Goal: Task Accomplishment & Management: Manage account settings

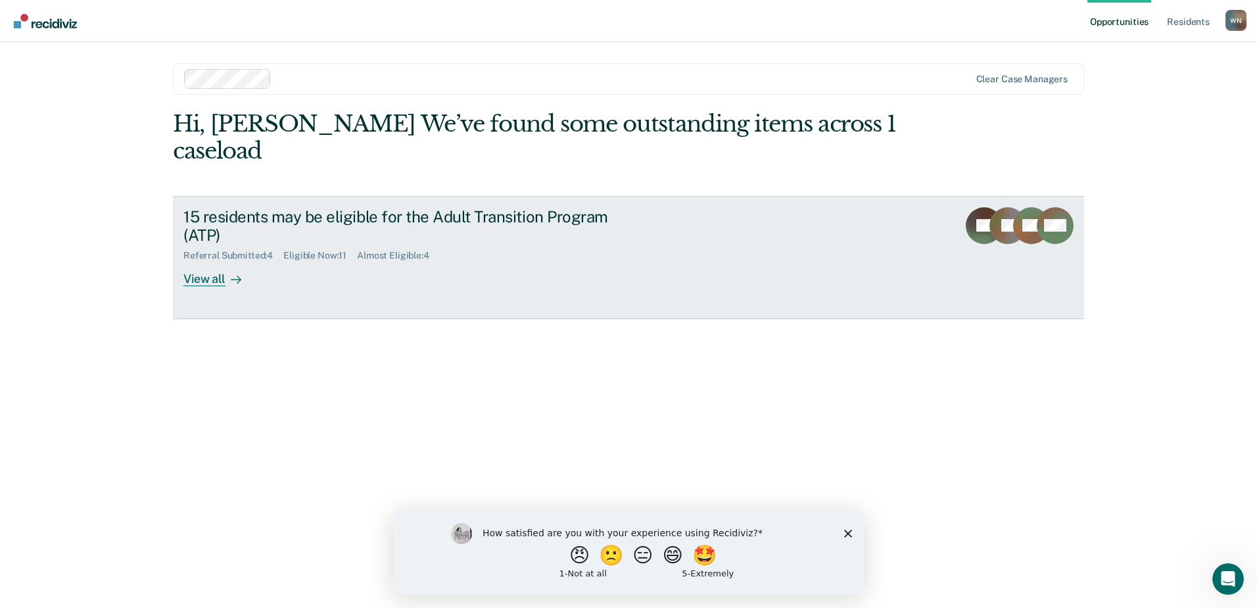
click at [208, 261] on div "View all" at bounding box center [220, 274] width 74 height 26
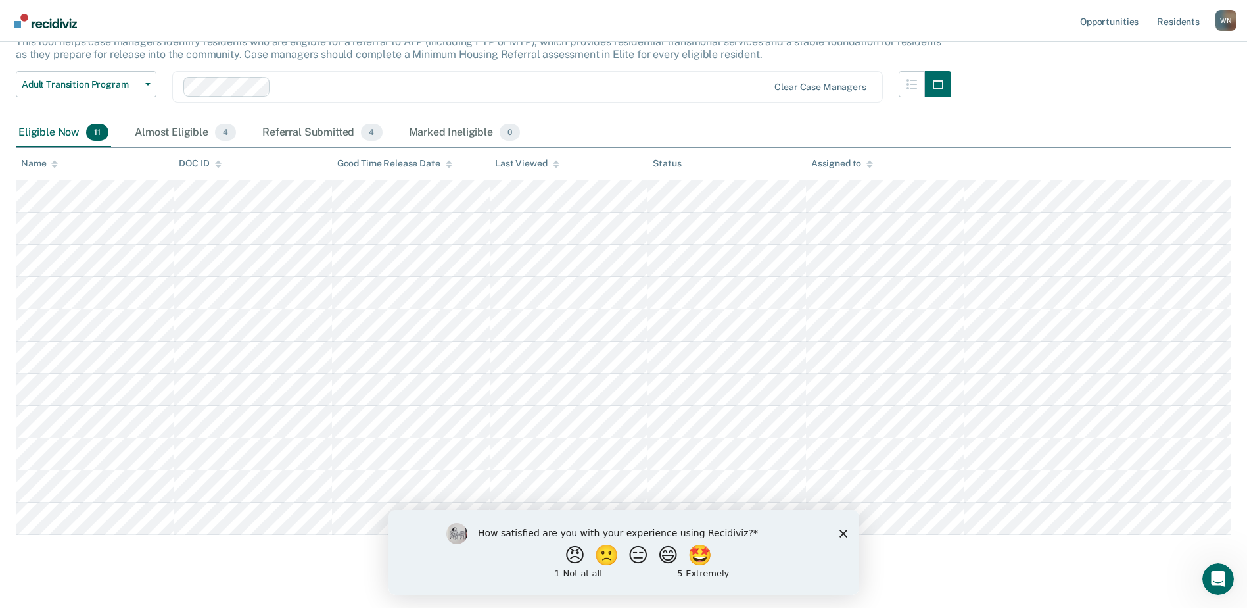
scroll to position [114, 0]
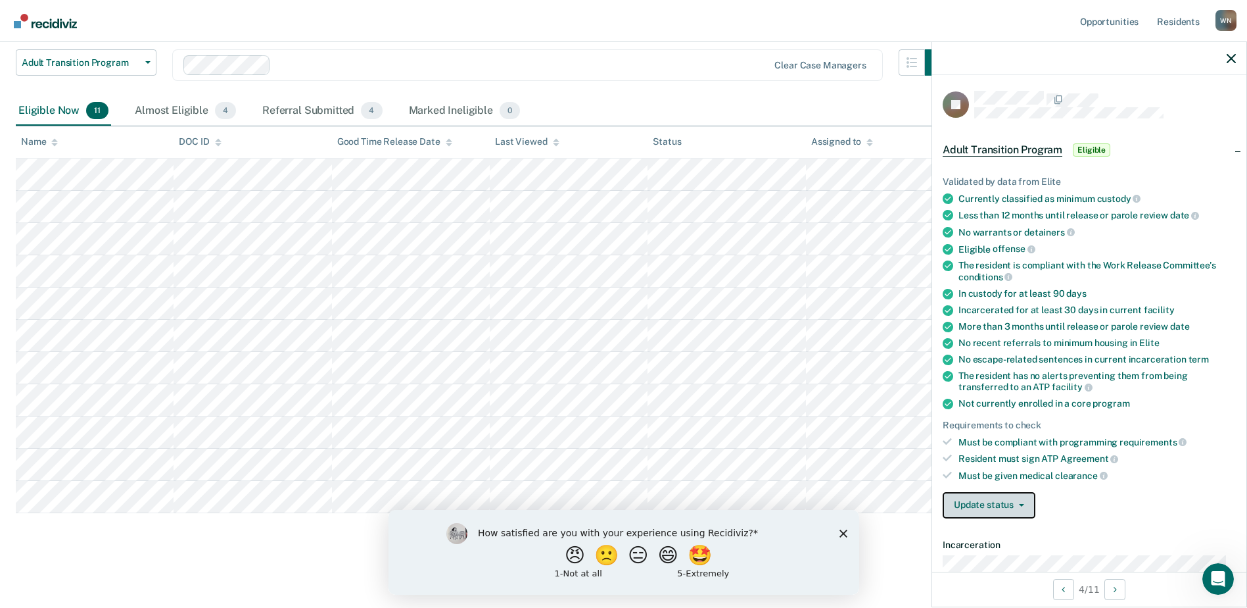
click at [1025, 505] on button "Update status" at bounding box center [989, 505] width 93 height 26
click at [1029, 532] on button "[PERSON_NAME] Submitted" at bounding box center [1014, 536] width 142 height 21
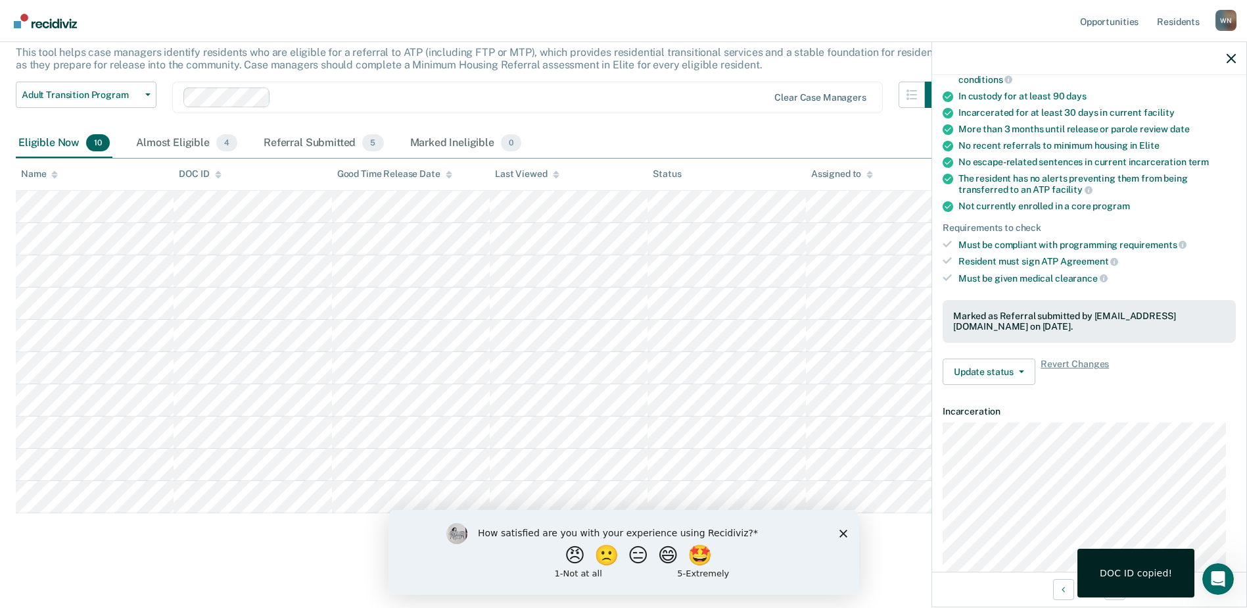
scroll to position [132, 0]
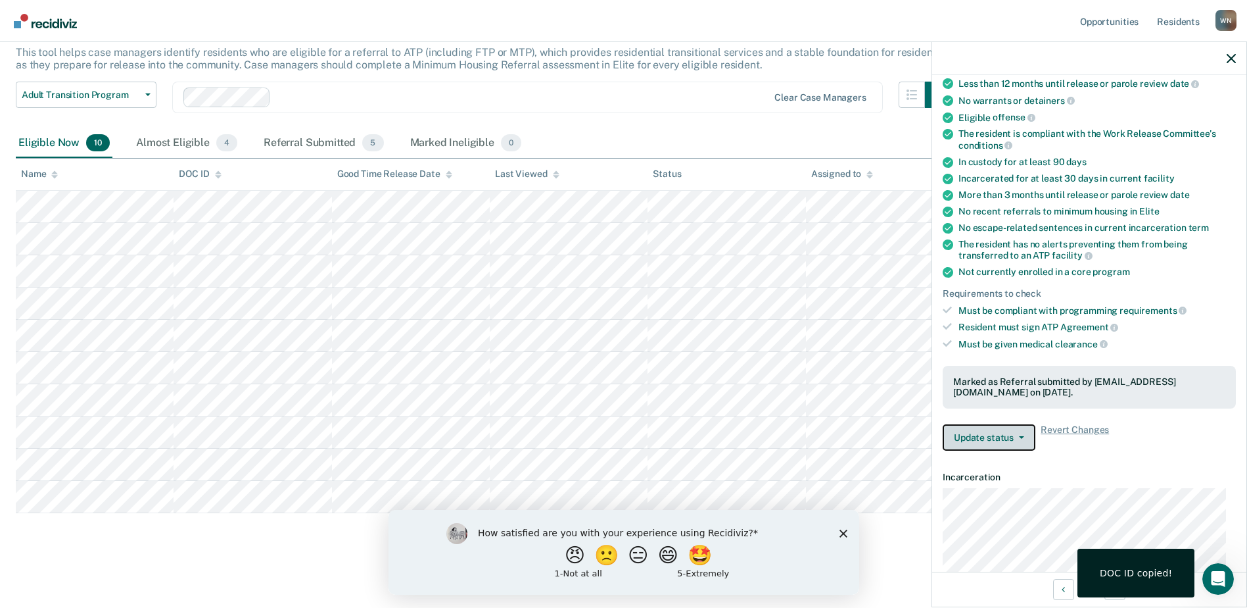
click at [1026, 434] on button "Update status" at bounding box center [989, 437] width 93 height 26
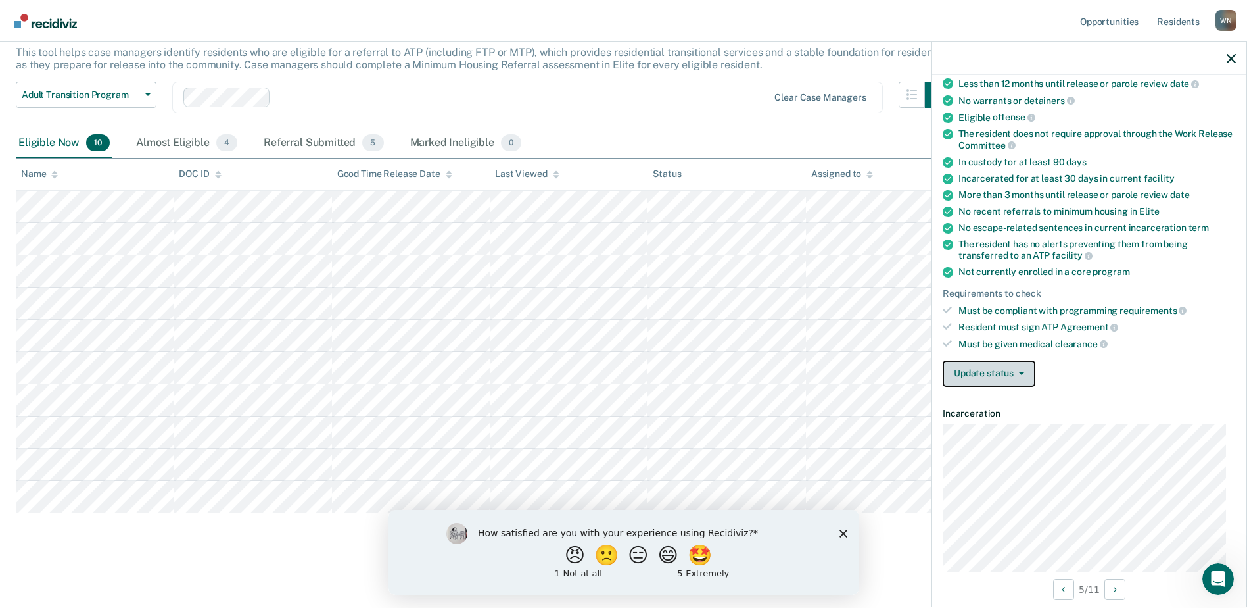
click at [1021, 368] on button "Update status" at bounding box center [989, 373] width 93 height 26
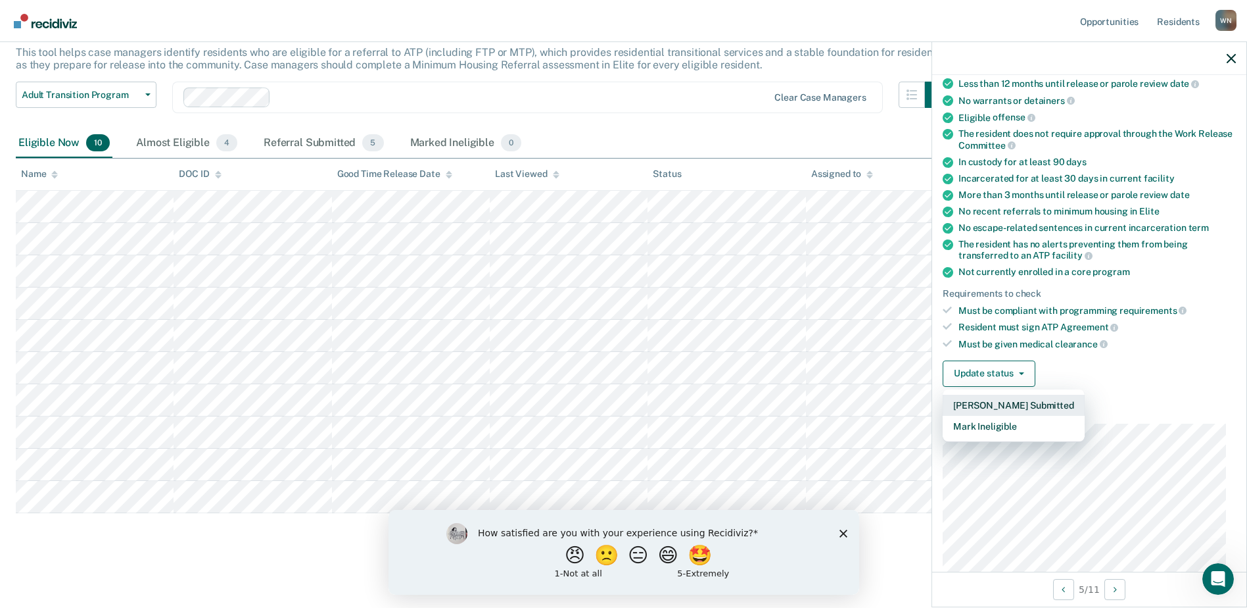
click at [1010, 407] on button "[PERSON_NAME] Submitted" at bounding box center [1014, 405] width 142 height 21
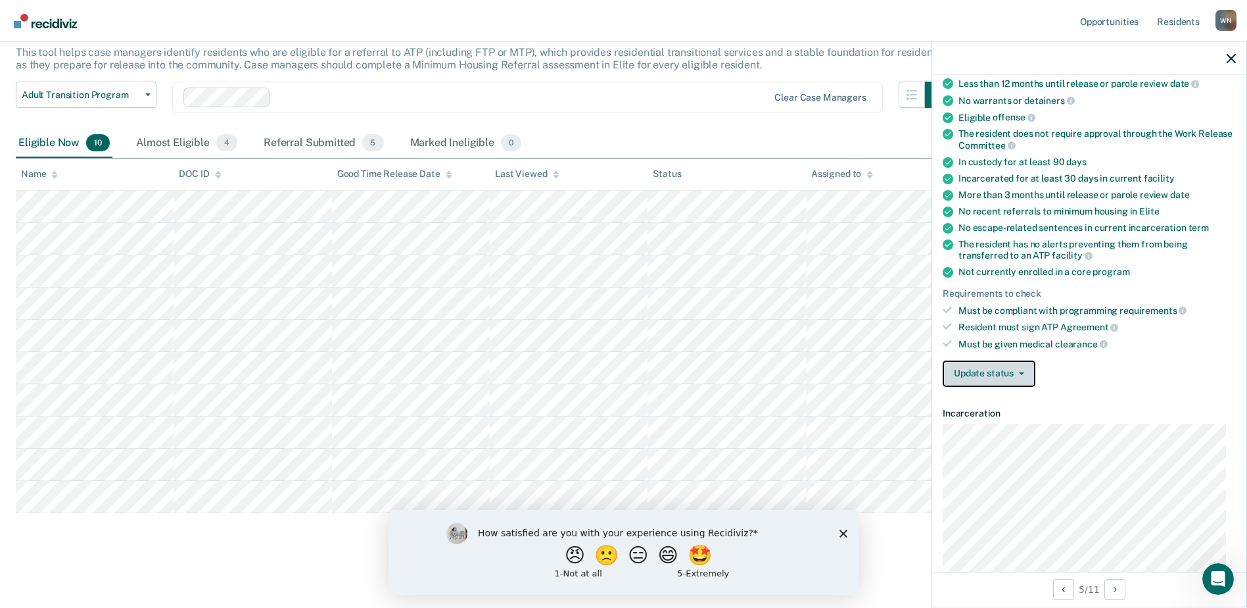
scroll to position [50, 0]
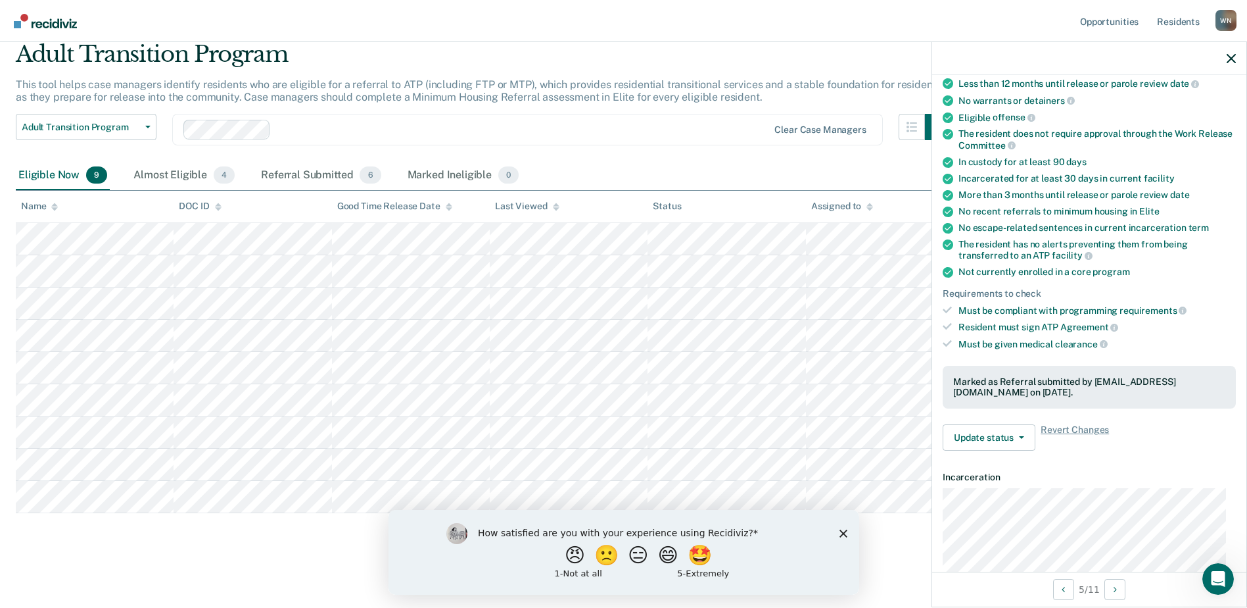
click at [839, 533] on icon "Close survey" at bounding box center [843, 533] width 8 height 8
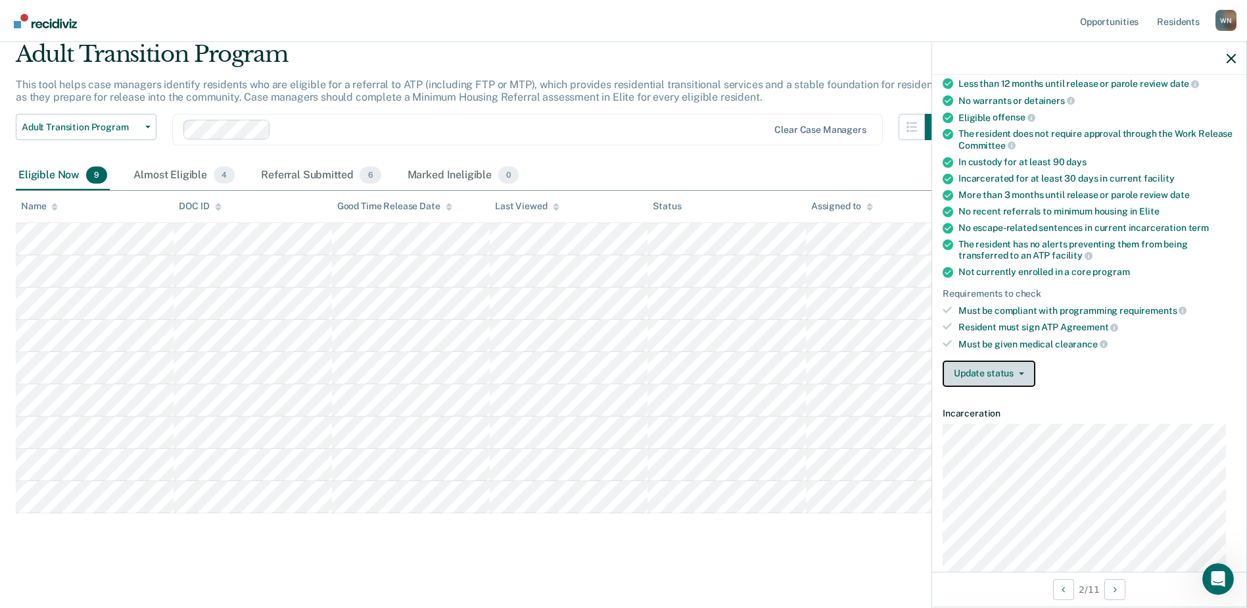
click at [1025, 368] on button "Update status" at bounding box center [989, 373] width 93 height 26
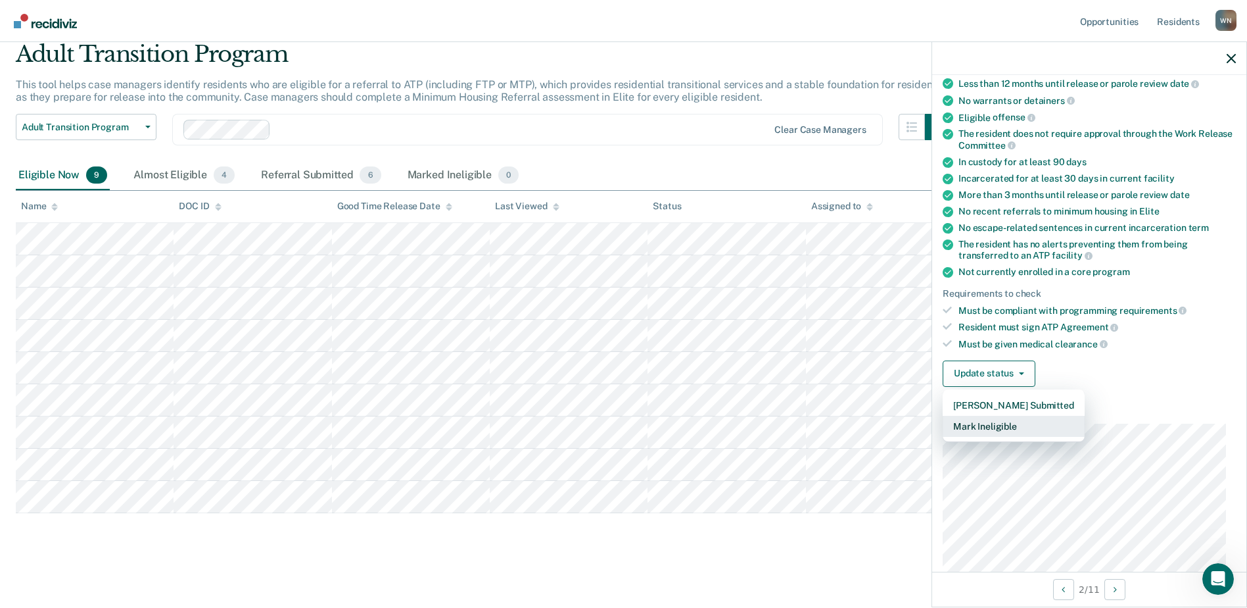
click at [1012, 423] on button "Mark Ineligible" at bounding box center [1014, 426] width 142 height 21
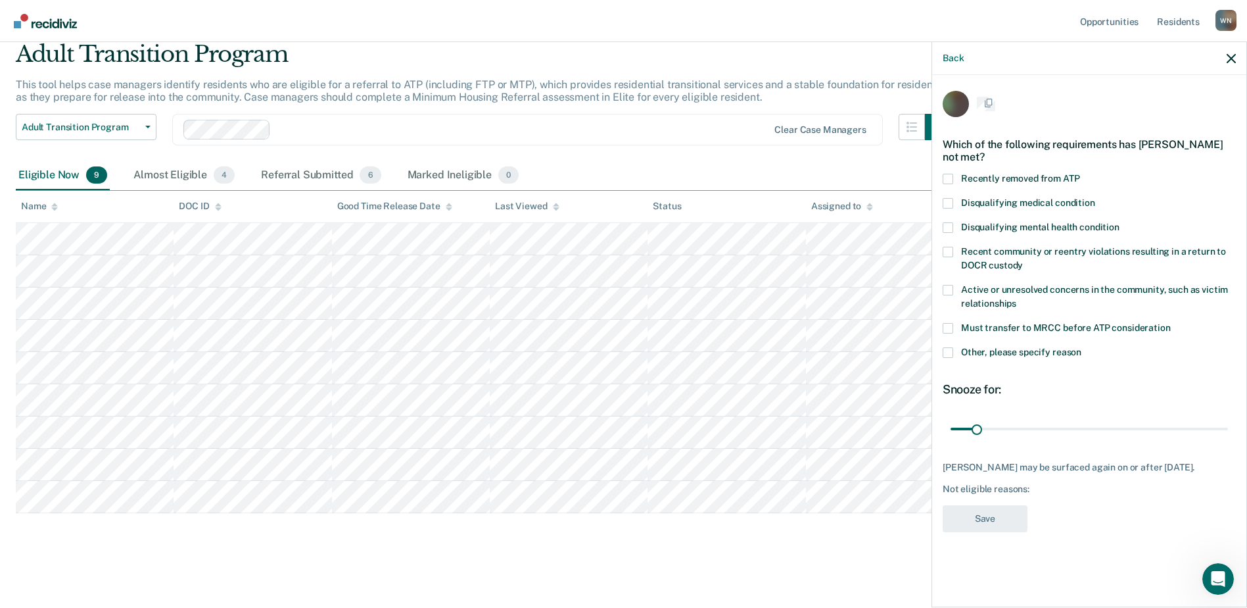
scroll to position [0, 0]
click at [954, 351] on label "Other, please specify reason" at bounding box center [1089, 356] width 293 height 14
click at [1082, 349] on input "Other, please specify reason" at bounding box center [1082, 349] width 0 height 0
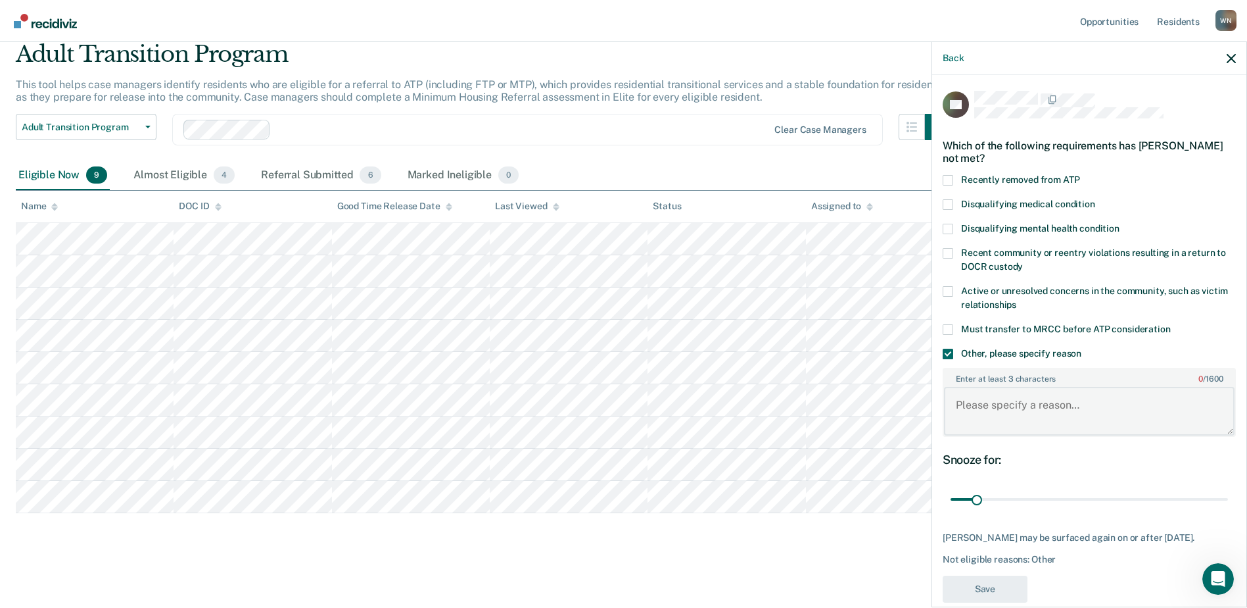
click at [988, 401] on textarea "Enter at least 3 characters 0 / 1600" at bounding box center [1089, 411] width 291 height 49
type textarea "too much time"
click at [996, 591] on button "Save" at bounding box center [985, 588] width 85 height 27
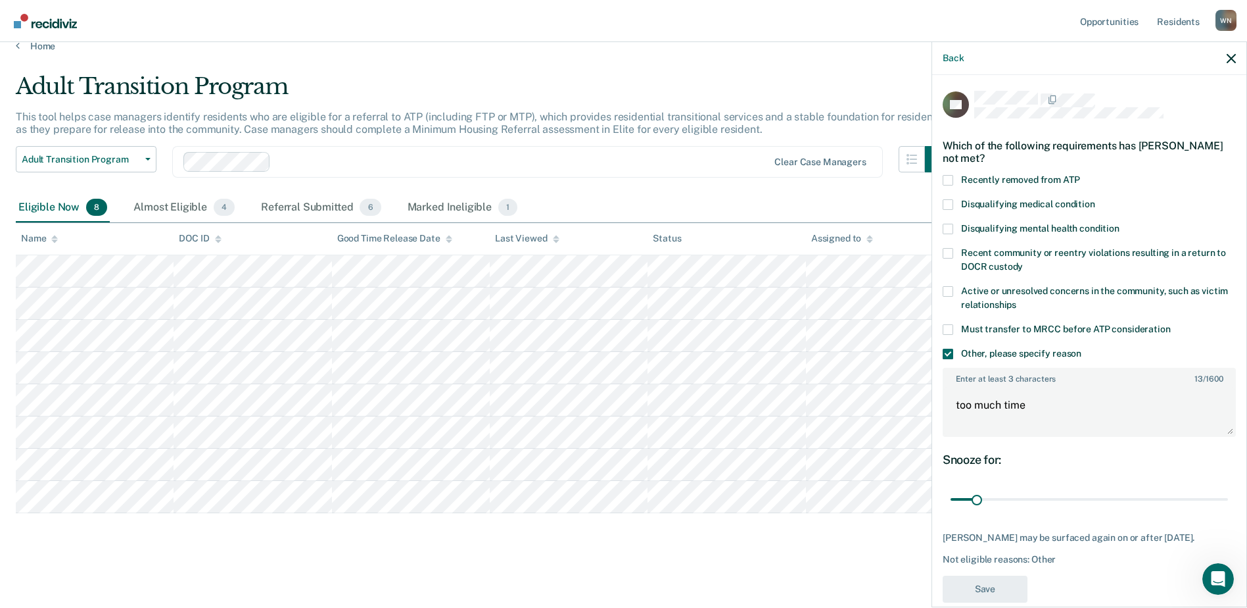
scroll to position [18, 0]
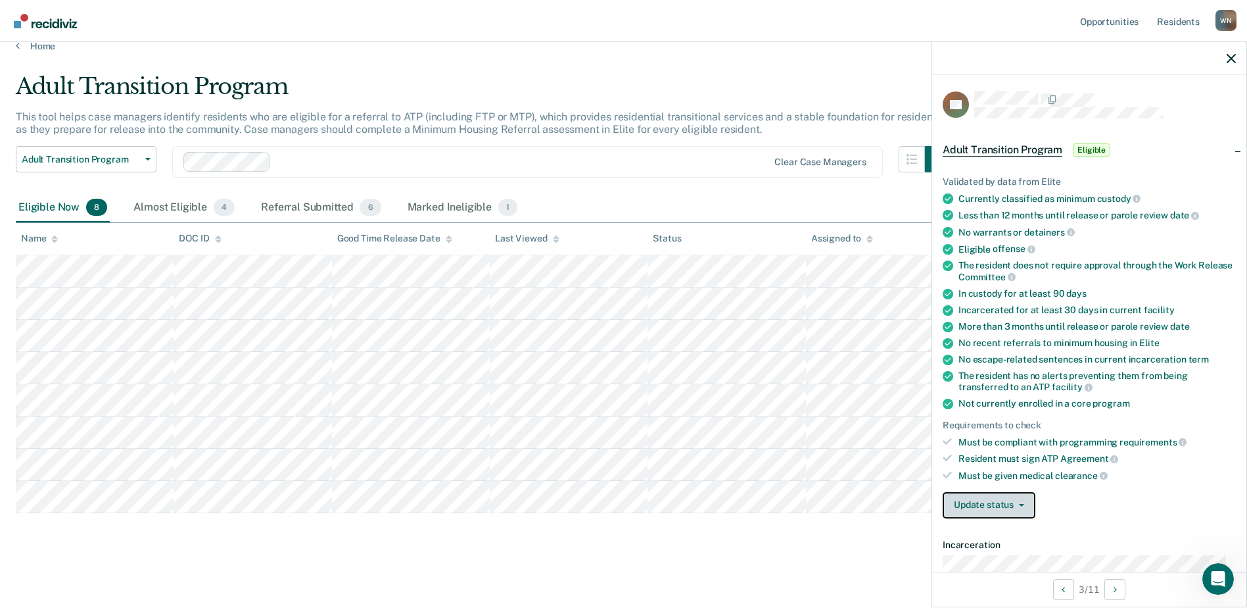
click at [1022, 501] on button "Update status" at bounding box center [989, 505] width 93 height 26
click at [1015, 550] on button "Mark Ineligible" at bounding box center [1014, 557] width 142 height 21
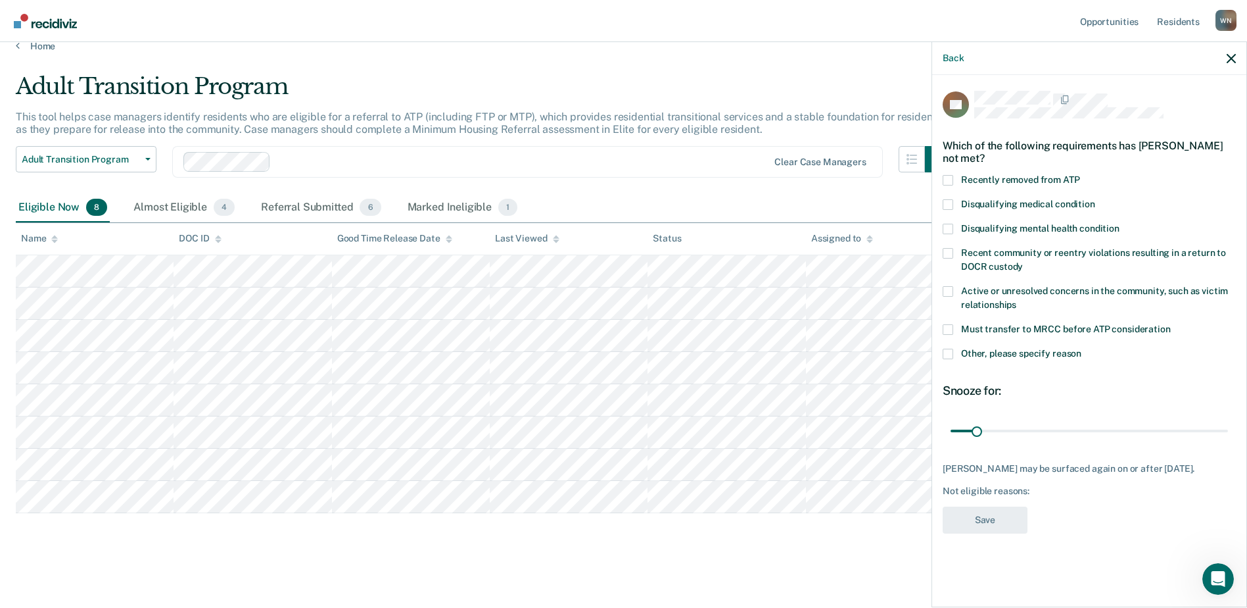
click at [956, 350] on label "Other, please specify reason" at bounding box center [1089, 356] width 293 height 14
click at [1082, 349] on input "Other, please specify reason" at bounding box center [1082, 349] width 0 height 0
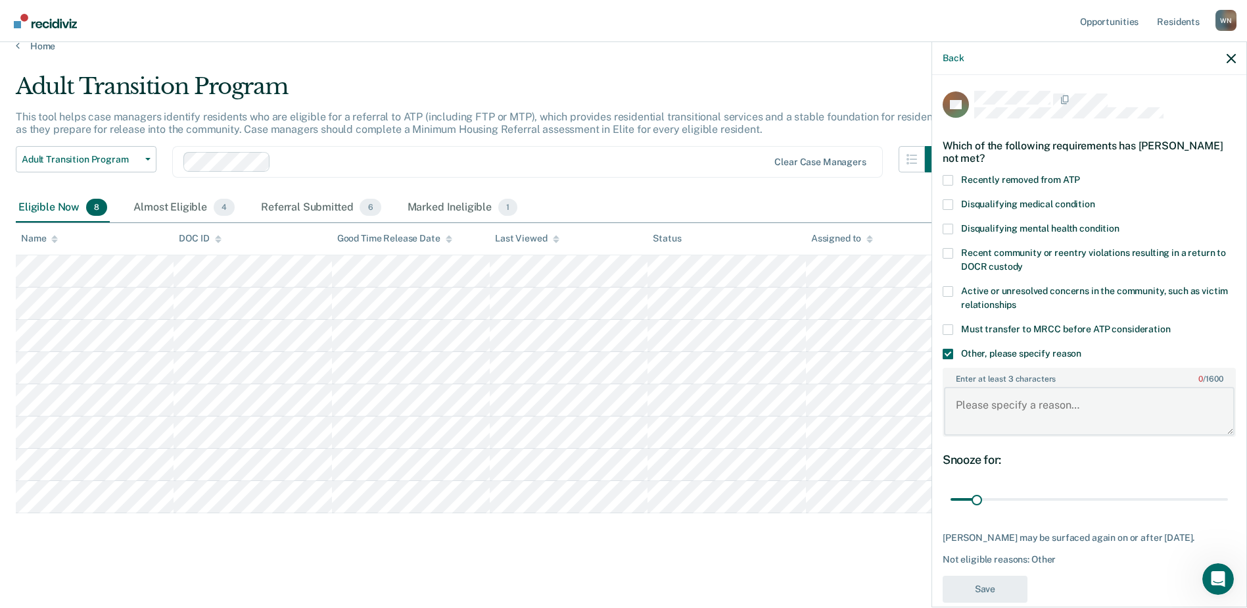
click at [965, 399] on textarea "Enter at least 3 characters 0 / 1600" at bounding box center [1089, 411] width 291 height 49
type textarea "too much time"
click at [992, 590] on button "Save" at bounding box center [985, 588] width 85 height 27
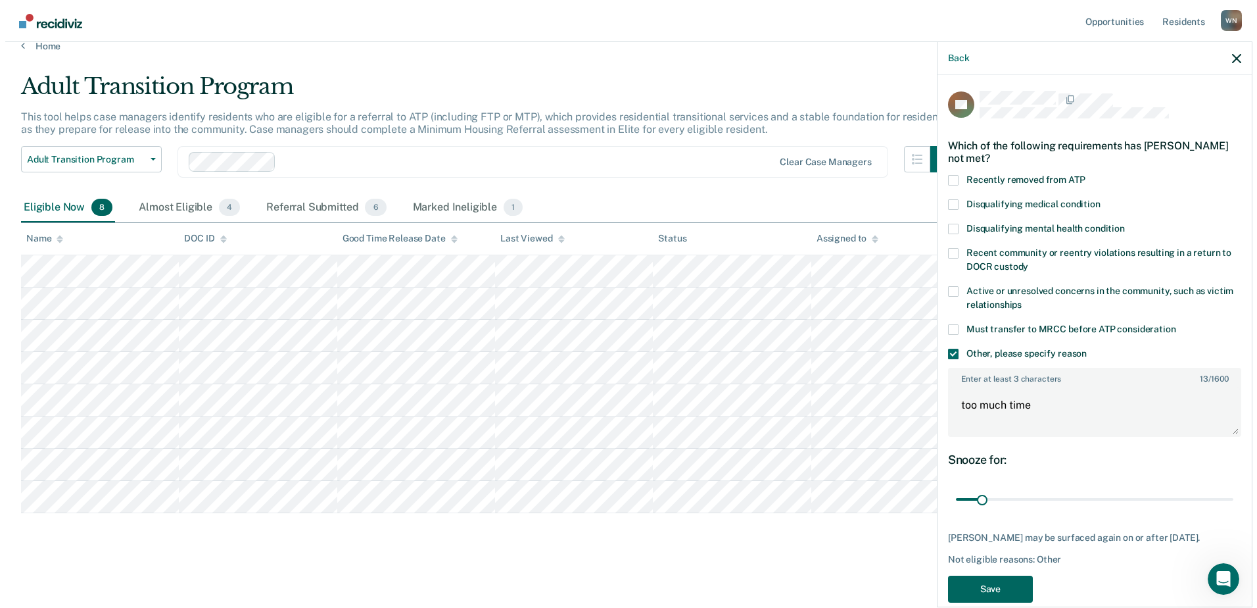
scroll to position [0, 0]
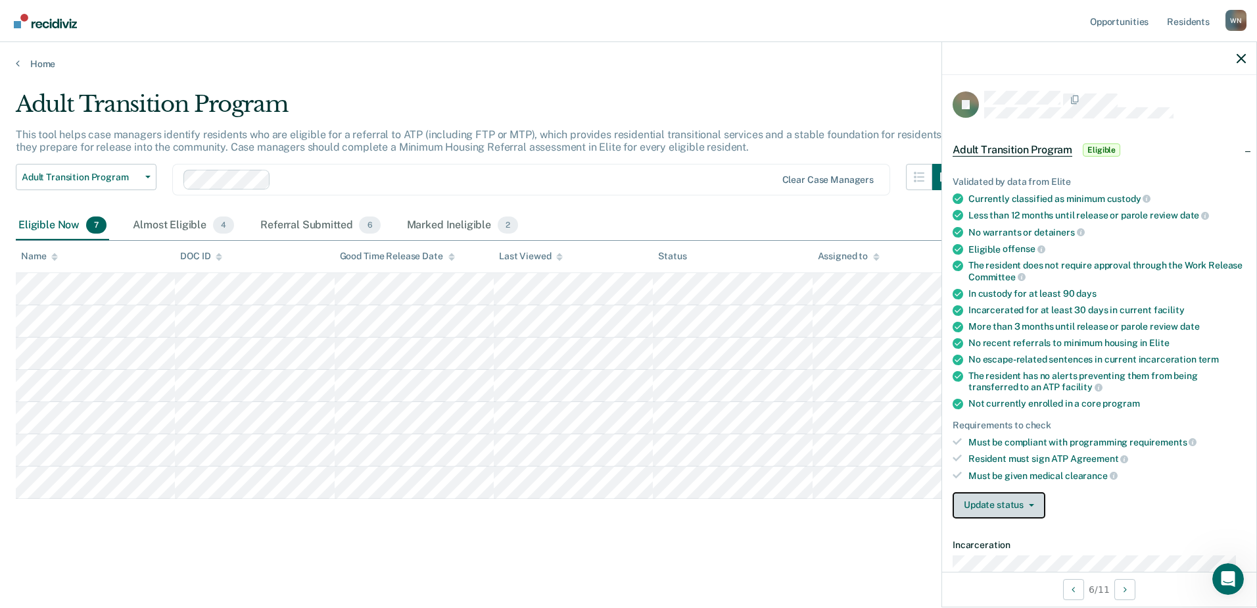
click at [1038, 503] on button "Update status" at bounding box center [999, 505] width 93 height 26
click at [1020, 555] on button "Mark Ineligible" at bounding box center [1024, 557] width 142 height 21
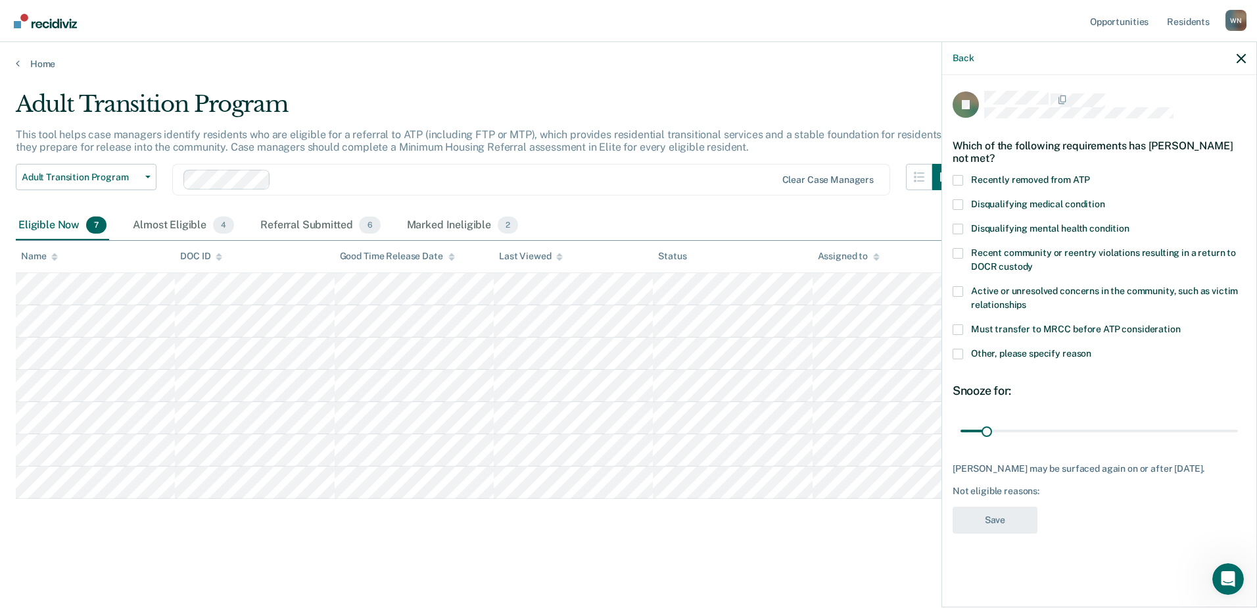
click at [961, 349] on span at bounding box center [958, 354] width 11 height 11
click at [1092, 349] on input "Other, please specify reason" at bounding box center [1092, 349] width 0 height 0
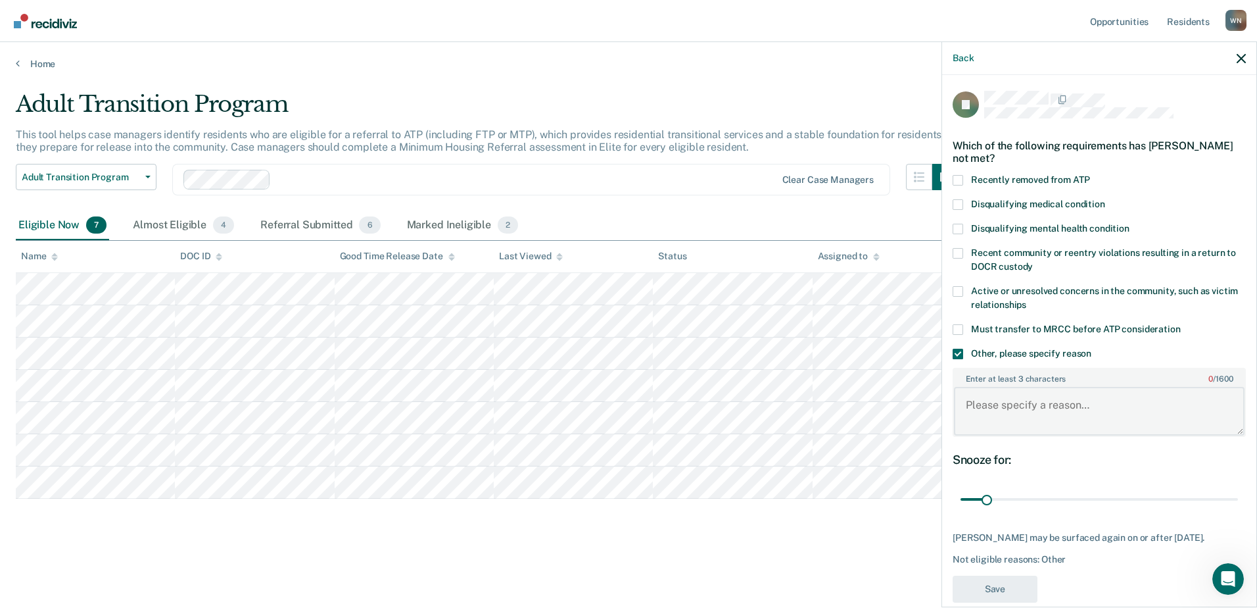
click at [976, 399] on textarea "Enter at least 3 characters 0 / 1600" at bounding box center [1099, 411] width 291 height 49
type textarea "too much time"
click at [993, 580] on button "Save" at bounding box center [995, 588] width 85 height 27
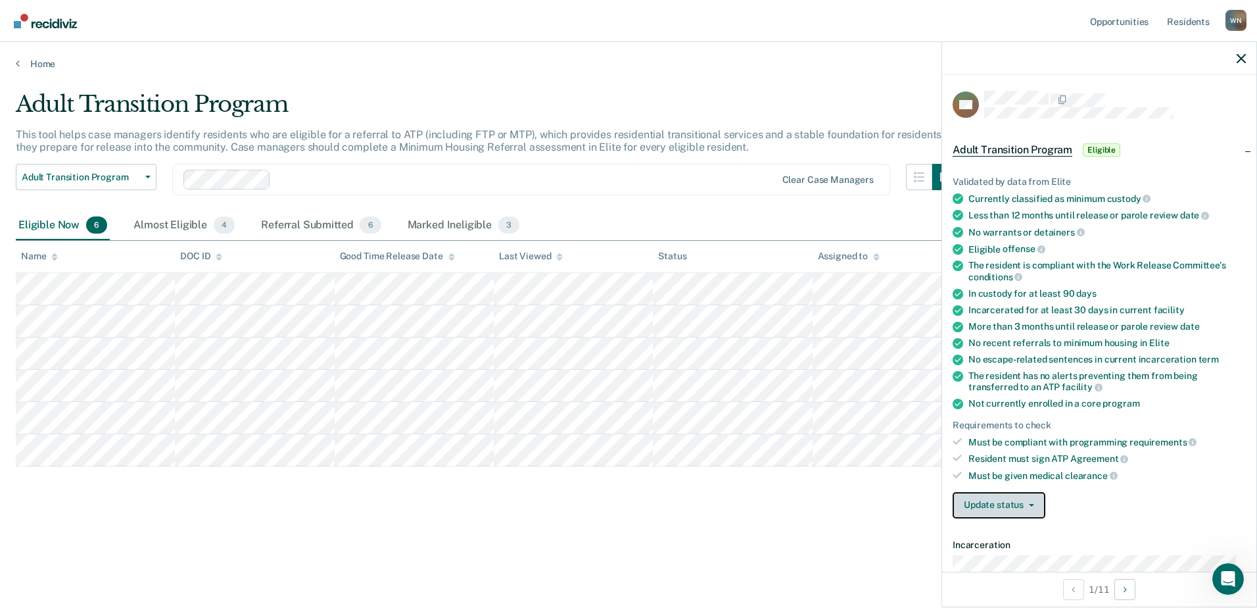
click at [1033, 500] on button "Update status" at bounding box center [999, 505] width 93 height 26
click at [1023, 552] on button "Mark Ineligible" at bounding box center [1024, 557] width 142 height 21
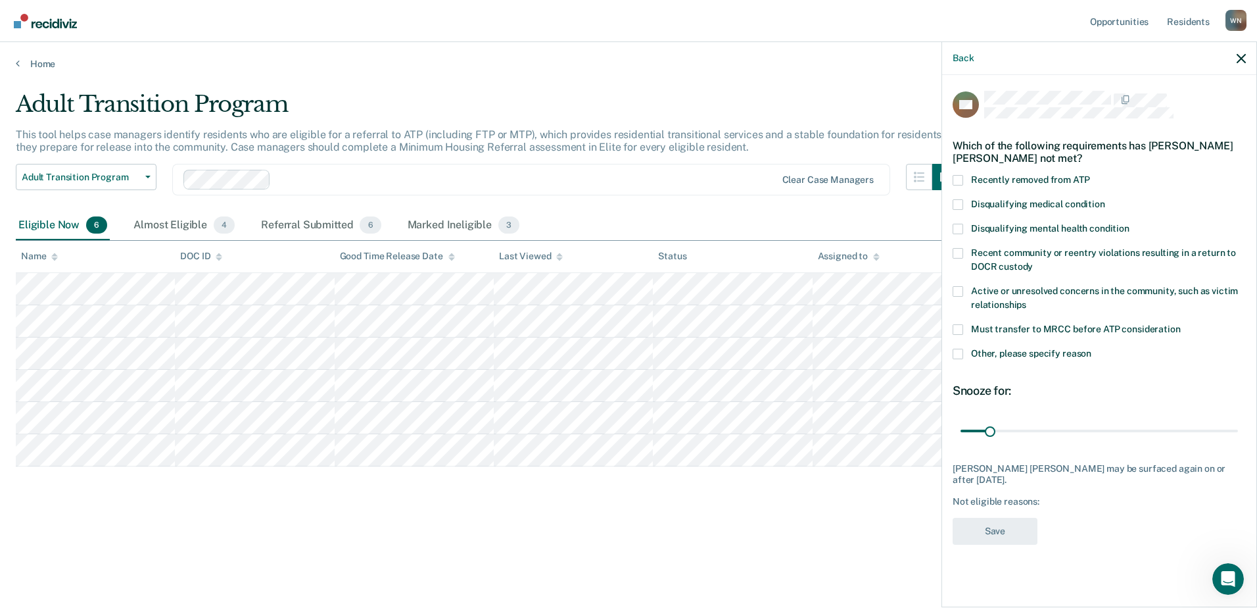
click at [959, 351] on span at bounding box center [958, 354] width 11 height 11
click at [1092, 349] on input "Other, please specify reason" at bounding box center [1092, 349] width 0 height 0
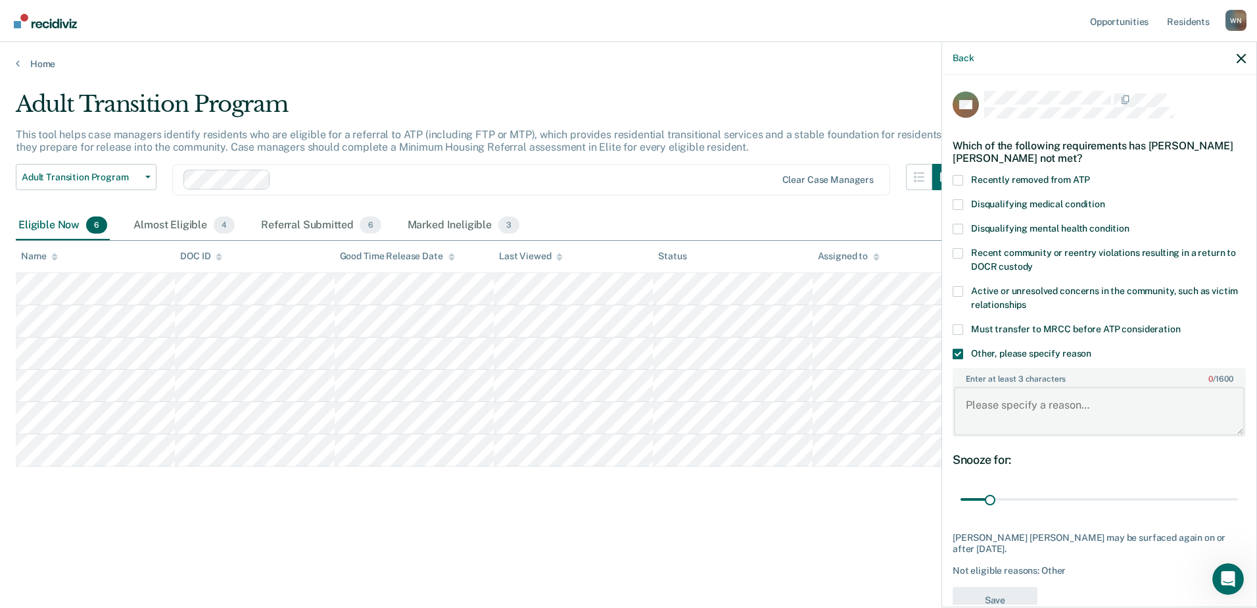
click at [989, 406] on textarea "Enter at least 3 characters 0 / 1600" at bounding box center [1099, 411] width 291 height 49
type textarea "too much time"
click at [1011, 588] on button "Save" at bounding box center [995, 600] width 85 height 27
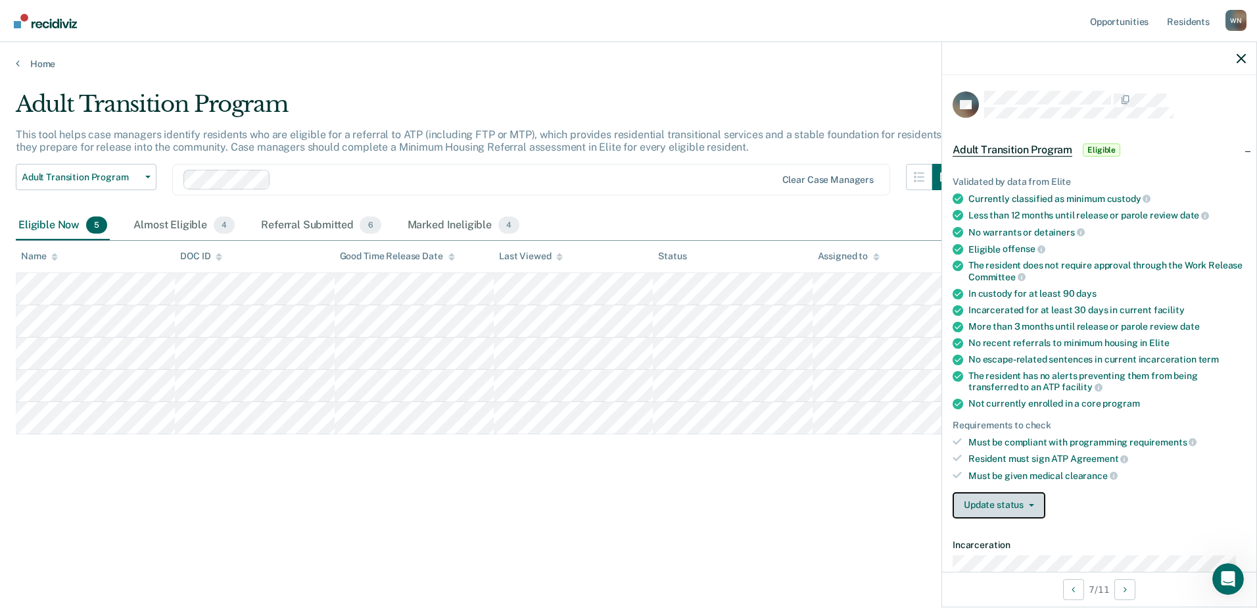
click at [1033, 506] on button "Update status" at bounding box center [999, 505] width 93 height 26
click at [1026, 549] on button "Mark Ineligible" at bounding box center [1024, 557] width 142 height 21
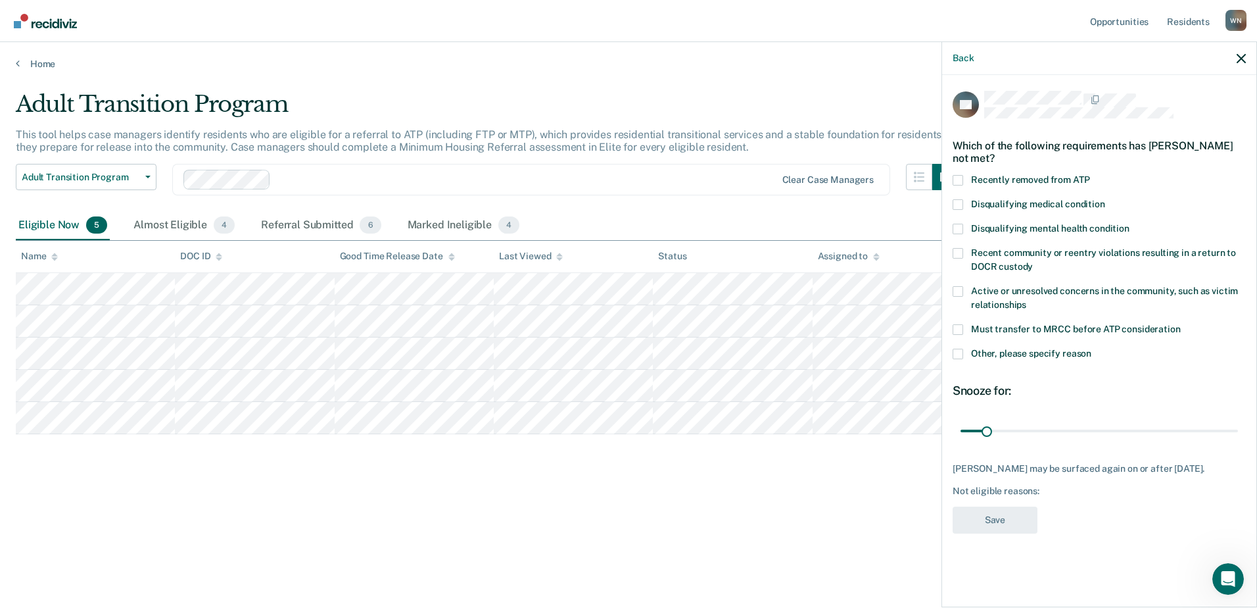
click at [960, 351] on span at bounding box center [958, 354] width 11 height 11
click at [1092, 349] on input "Other, please specify reason" at bounding box center [1092, 349] width 0 height 0
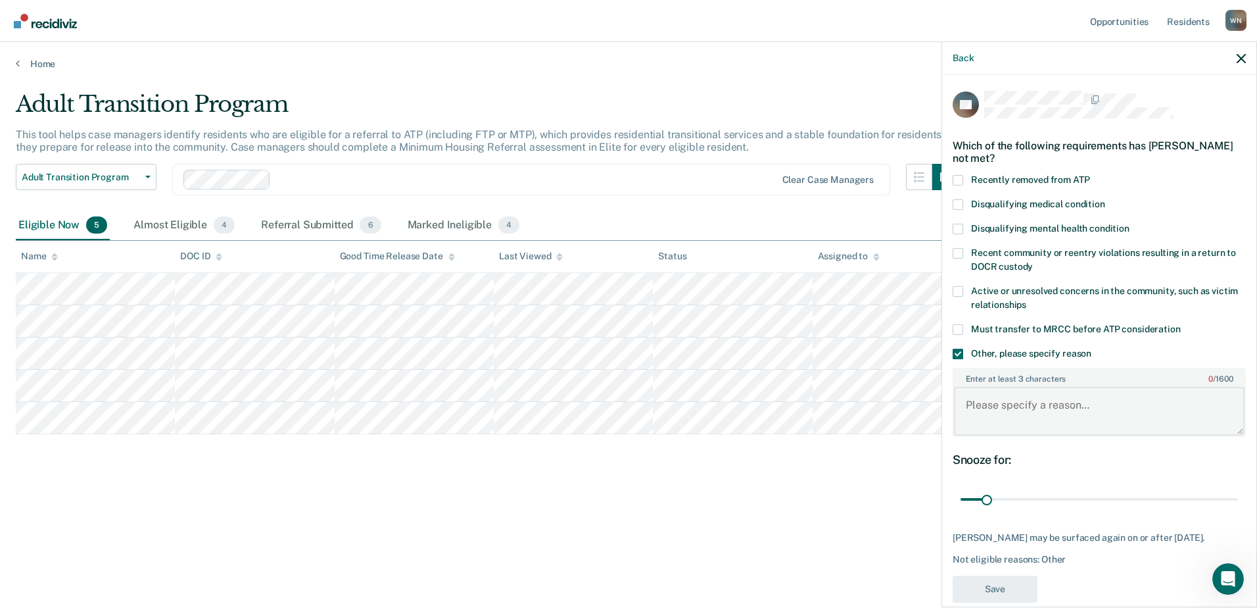
click at [991, 409] on textarea "Enter at least 3 characters 0 / 1600" at bounding box center [1099, 411] width 291 height 49
type textarea "not [DATE] yet"
click at [1008, 587] on button "Save" at bounding box center [995, 588] width 85 height 27
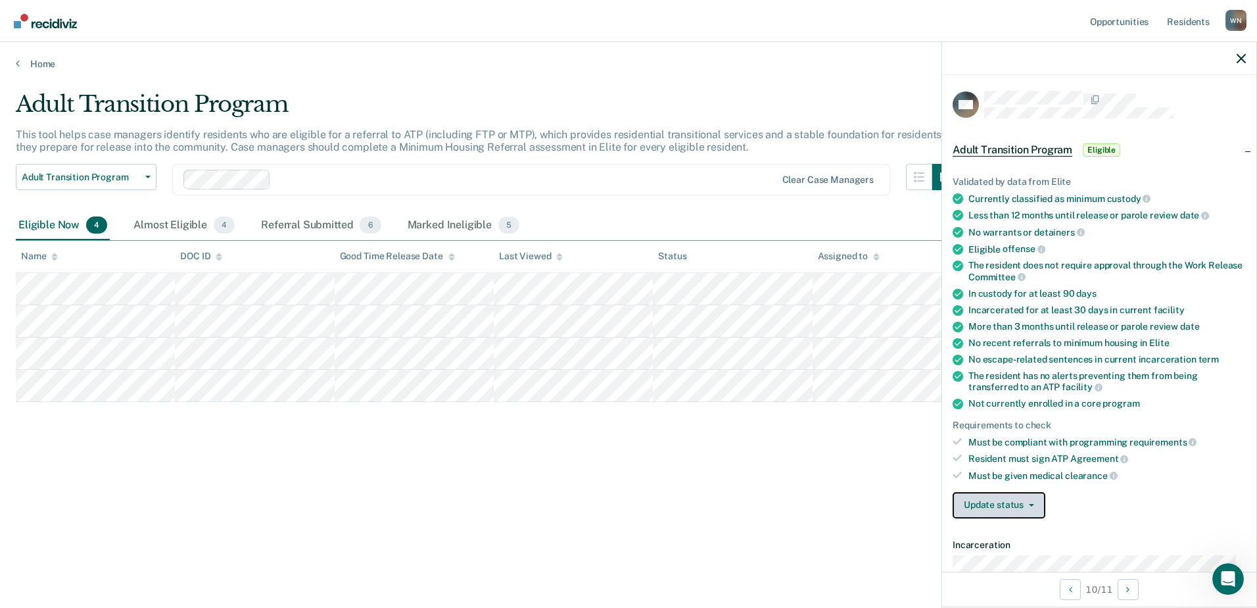
click at [1030, 501] on button "Update status" at bounding box center [999, 505] width 93 height 26
click at [1015, 552] on button "Mark Ineligible" at bounding box center [1024, 557] width 142 height 21
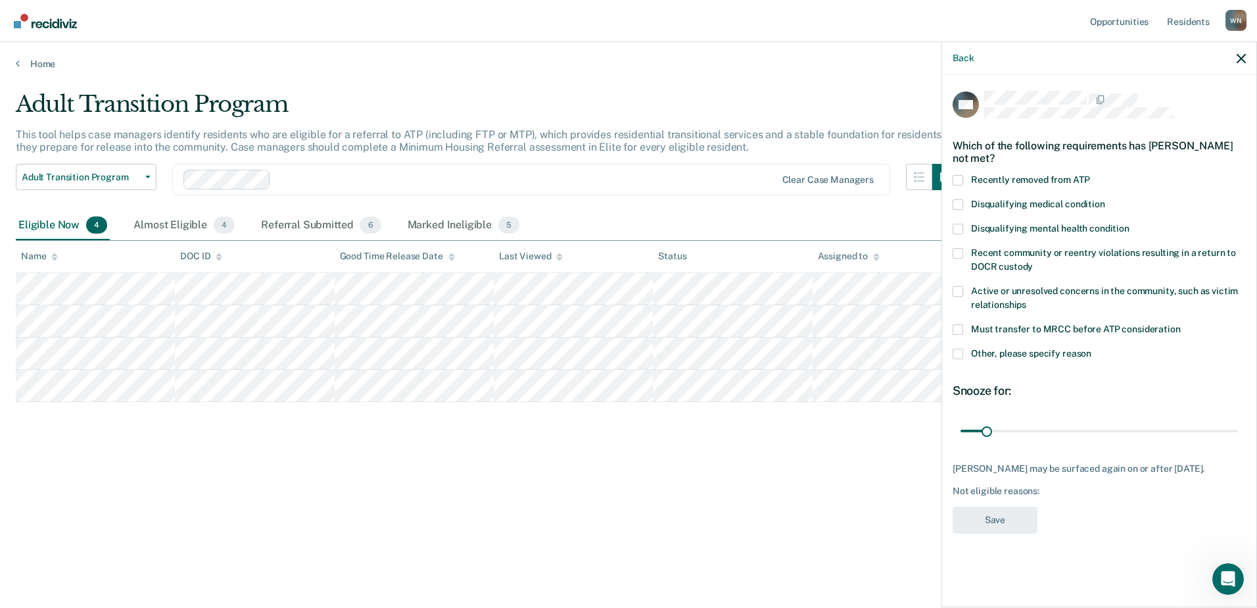
click at [956, 352] on span at bounding box center [958, 354] width 11 height 11
click at [1092, 349] on input "Other, please specify reason" at bounding box center [1092, 349] width 0 height 0
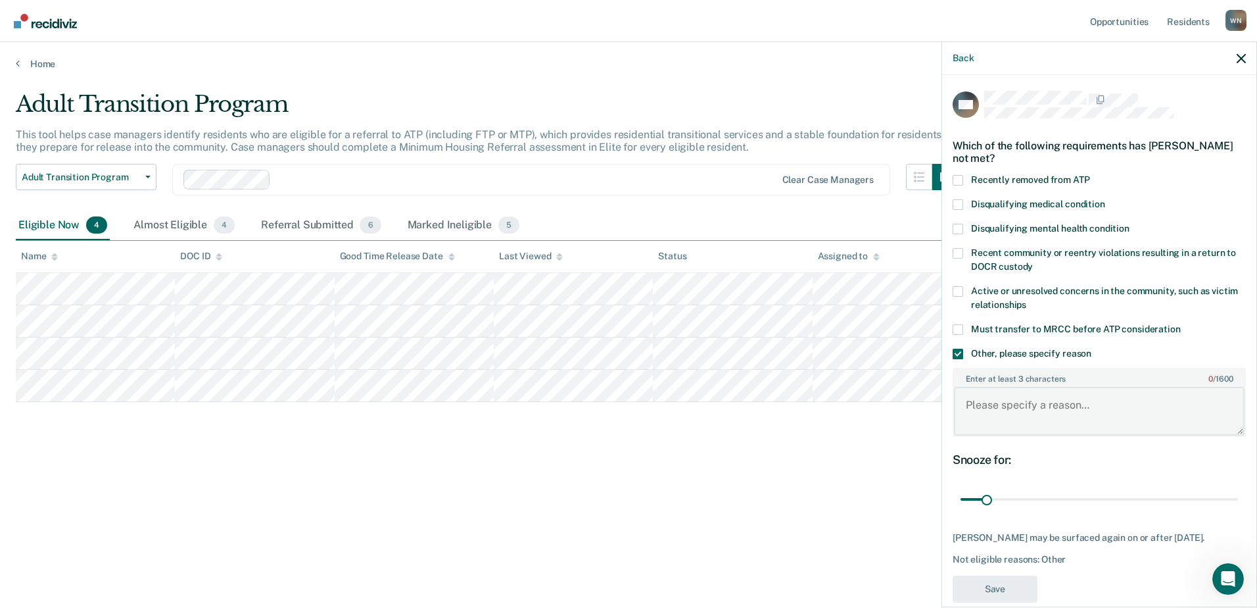
click at [996, 408] on textarea "Enter at least 3 characters 0 / 1600" at bounding box center [1099, 411] width 291 height 49
type textarea "not [DATE] of parole board"
click at [1018, 590] on button "Save" at bounding box center [995, 588] width 85 height 27
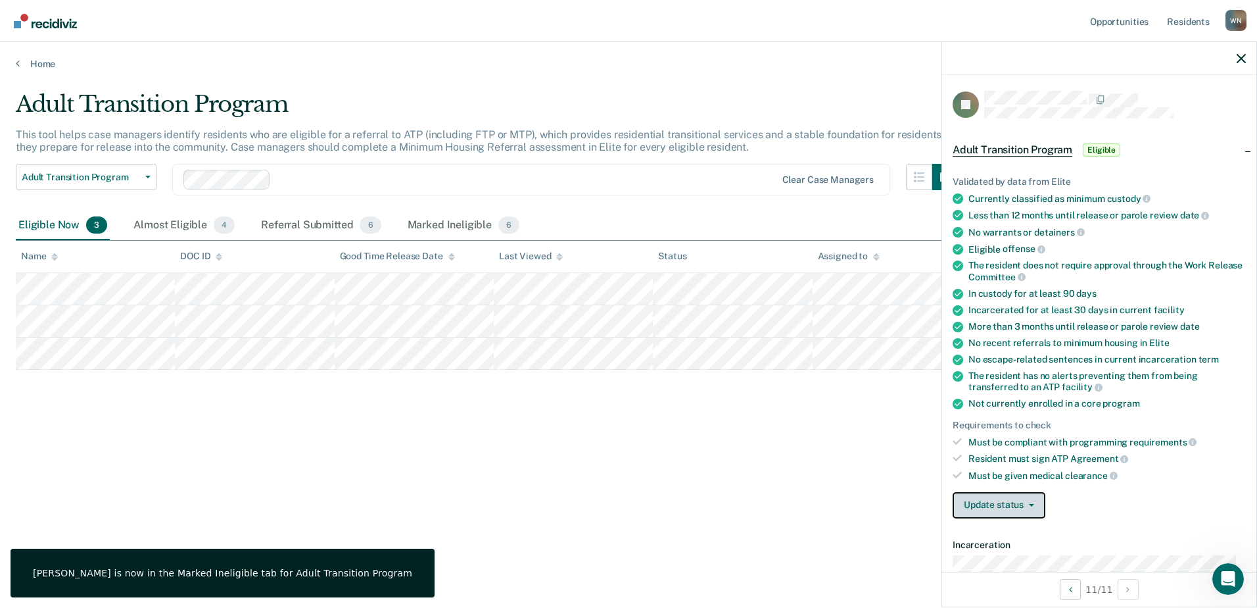
click at [1030, 500] on button "Update status" at bounding box center [999, 505] width 93 height 26
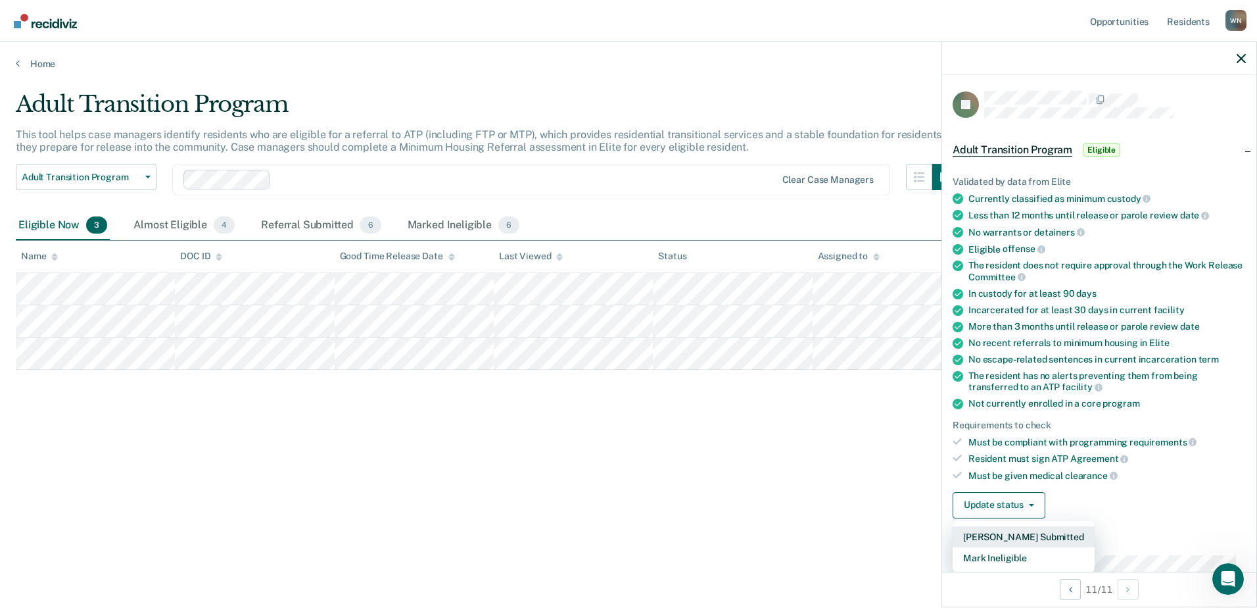
click at [1029, 536] on button "[PERSON_NAME] Submitted" at bounding box center [1024, 536] width 142 height 21
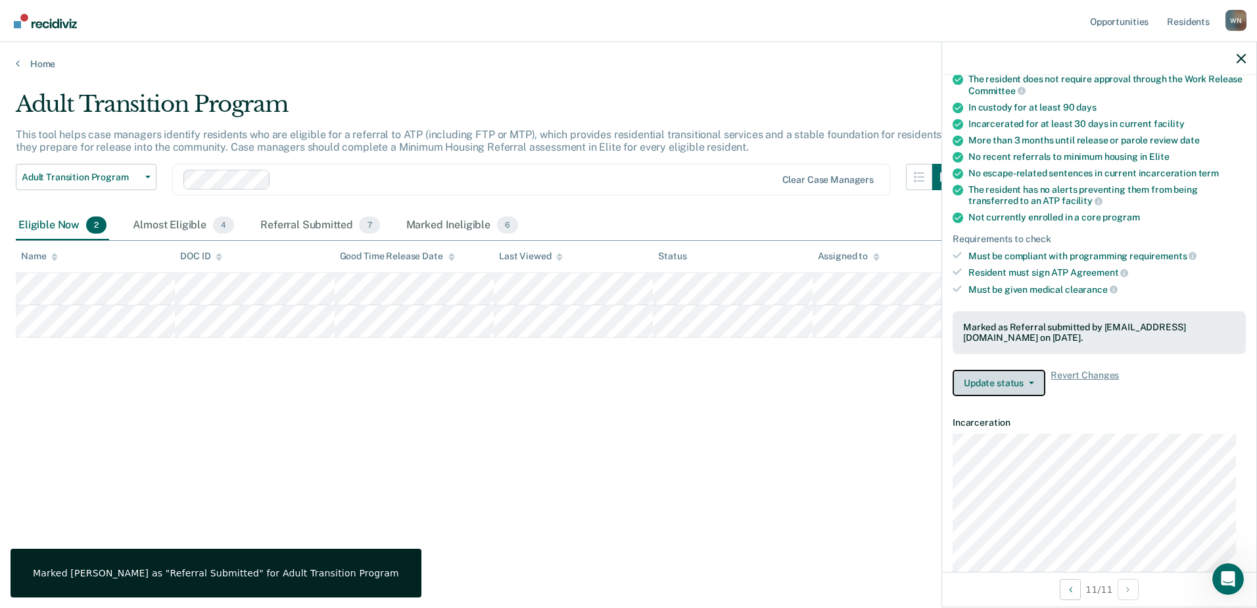
scroll to position [197, 0]
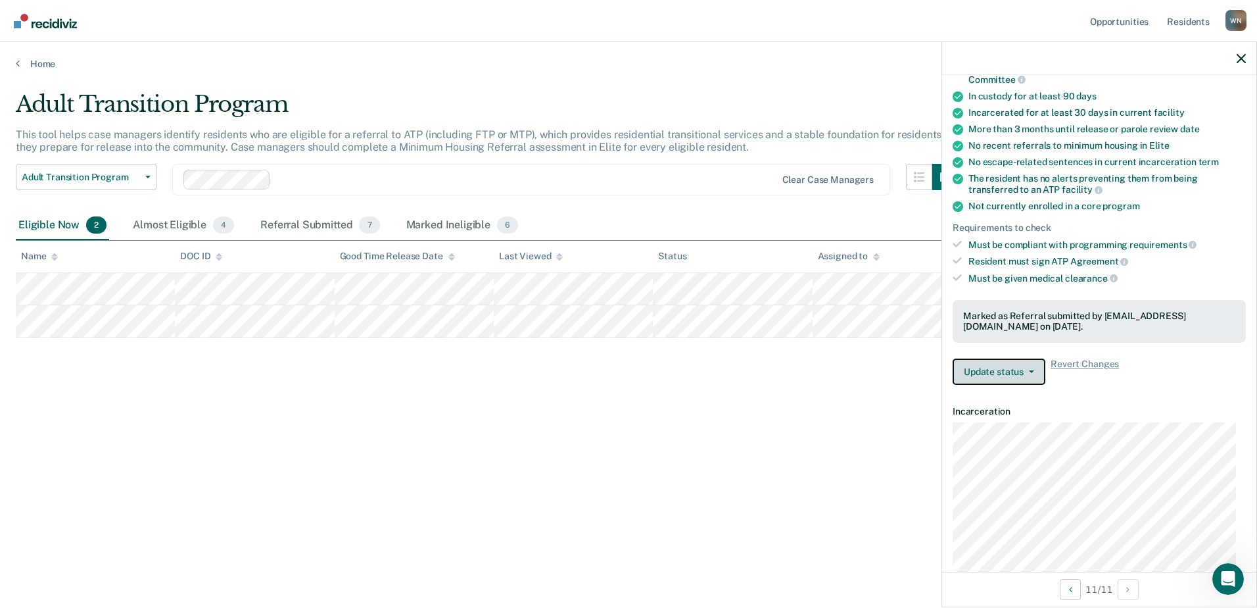
click at [1032, 372] on button "Update status" at bounding box center [999, 371] width 93 height 26
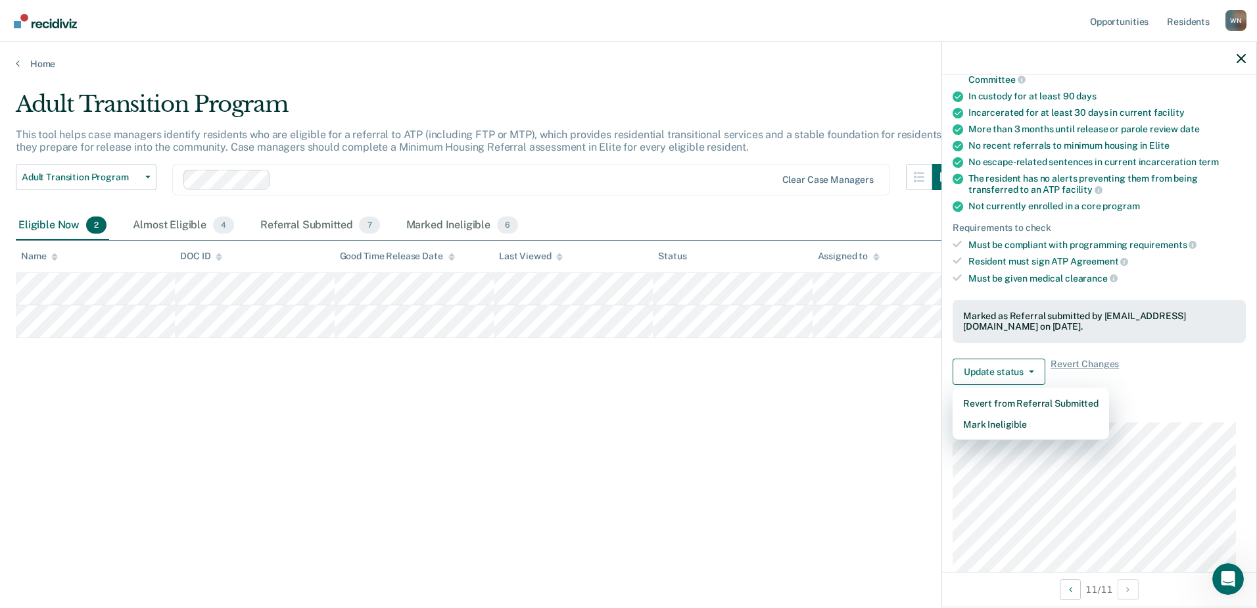
click at [850, 396] on div "Adult Transition Program This tool helps case managers identify residents who a…" at bounding box center [629, 300] width 1226 height 418
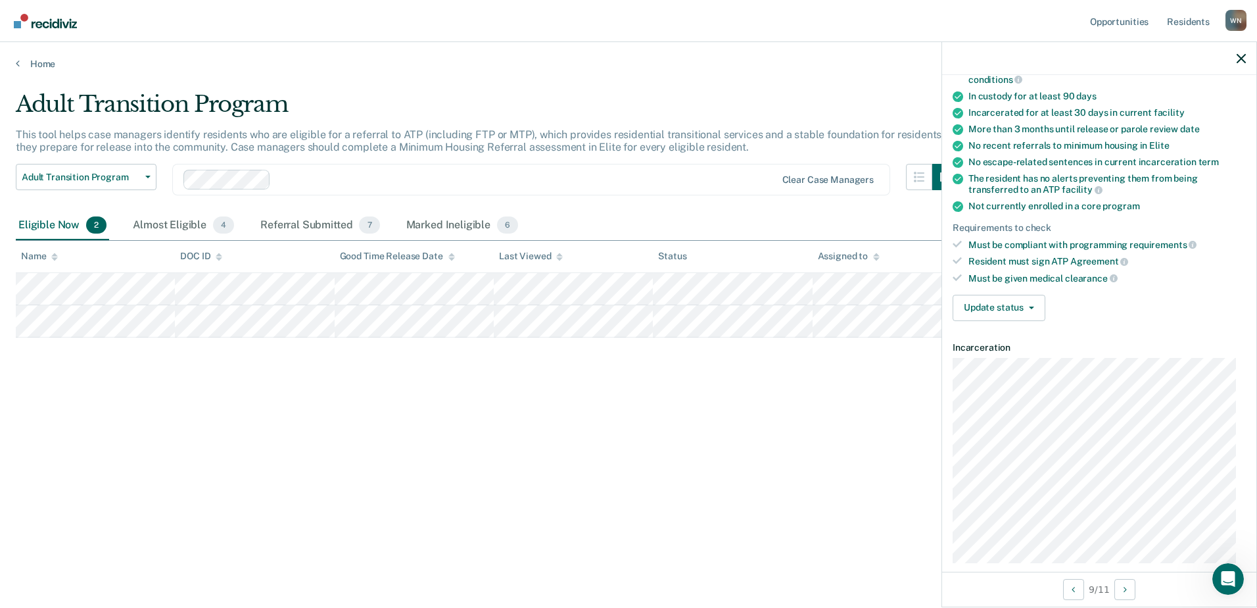
click at [383, 437] on div "Adult Transition Program This tool helps case managers identify residents who a…" at bounding box center [629, 300] width 1226 height 418
click at [1027, 309] on button "Update status" at bounding box center [999, 308] width 93 height 26
click at [1030, 339] on button "[PERSON_NAME] Submitted" at bounding box center [1024, 339] width 142 height 21
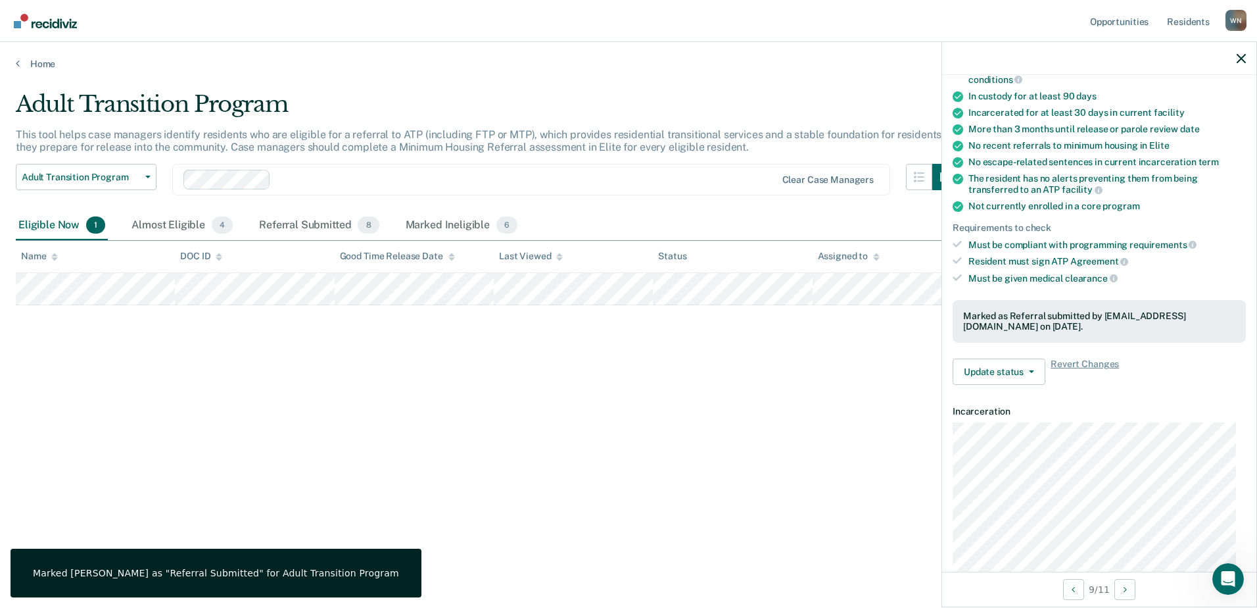
click at [629, 412] on div "Adult Transition Program This tool helps case managers identify residents who a…" at bounding box center [629, 300] width 1226 height 418
click at [660, 83] on main "Adult Transition Program This tool helps case managers identify residents who a…" at bounding box center [628, 337] width 1257 height 534
